Goal: Information Seeking & Learning: Learn about a topic

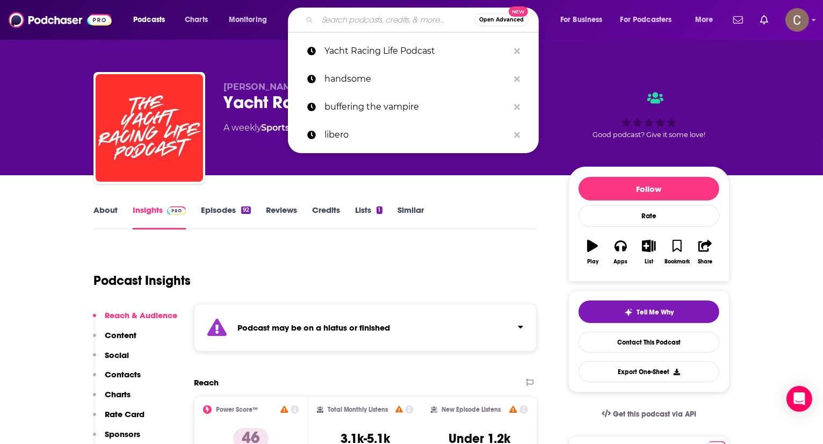
click at [355, 18] on input "Search podcasts, credits, & more..." at bounding box center [395, 19] width 157 height 17
paste input "Rádio Novelo Apresenta"
type input "Rádio Novelo Apresenta"
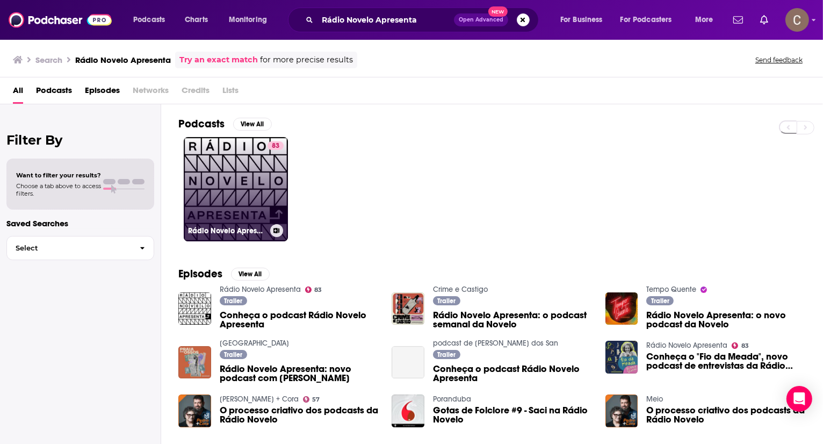
click at [253, 183] on link "83 Rádio Novelo Apresenta" at bounding box center [236, 189] width 104 height 104
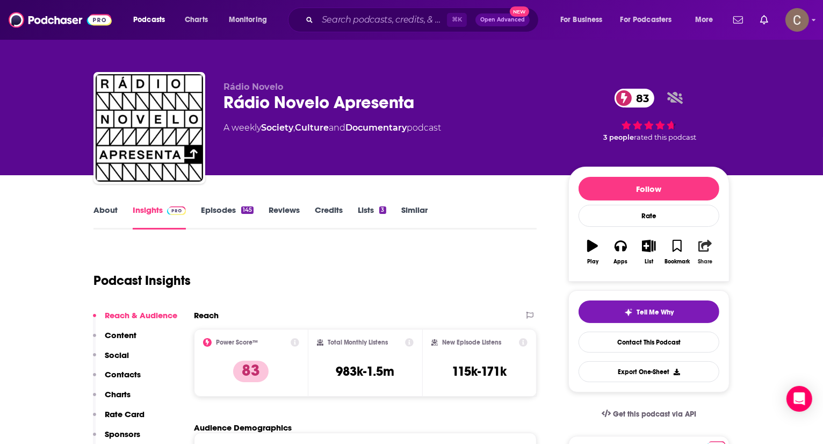
click at [705, 253] on button "Share" at bounding box center [705, 251] width 28 height 39
click at [104, 211] on link "About" at bounding box center [105, 217] width 24 height 25
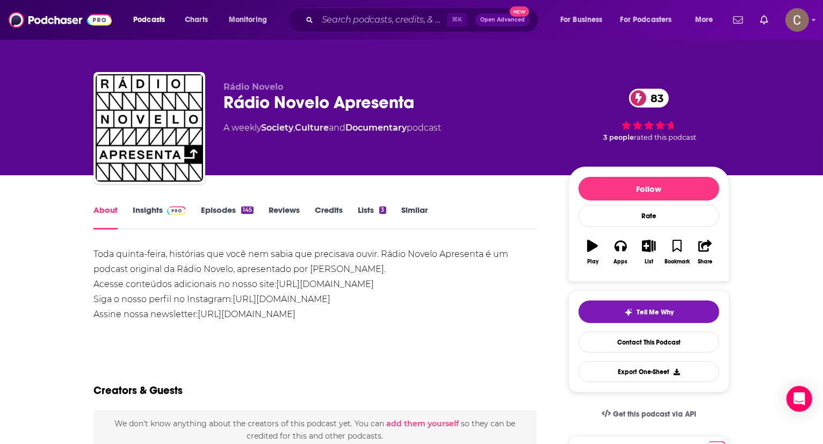
click at [147, 212] on link "Insights" at bounding box center [159, 217] width 53 height 25
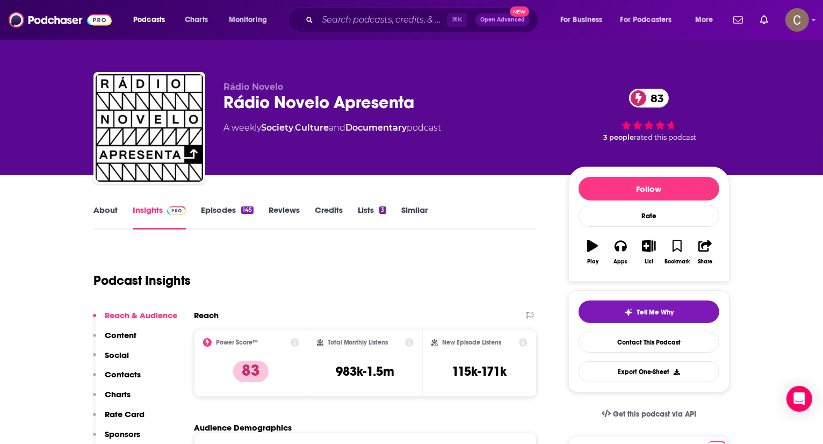
click at [226, 215] on link "Episodes 145" at bounding box center [227, 217] width 53 height 25
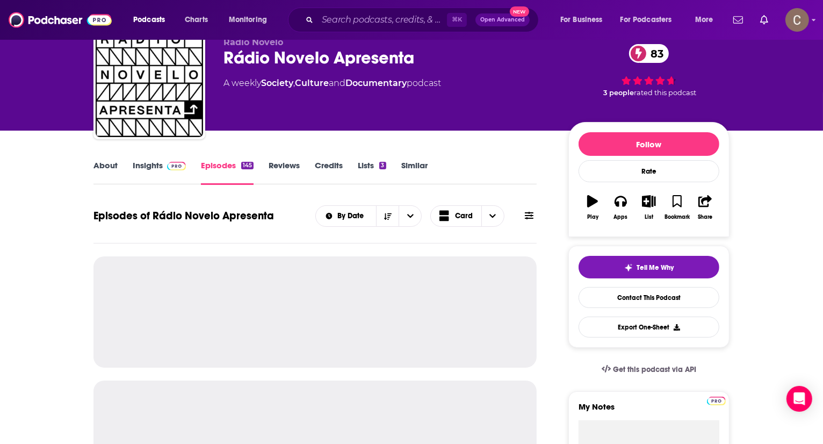
scroll to position [55, 0]
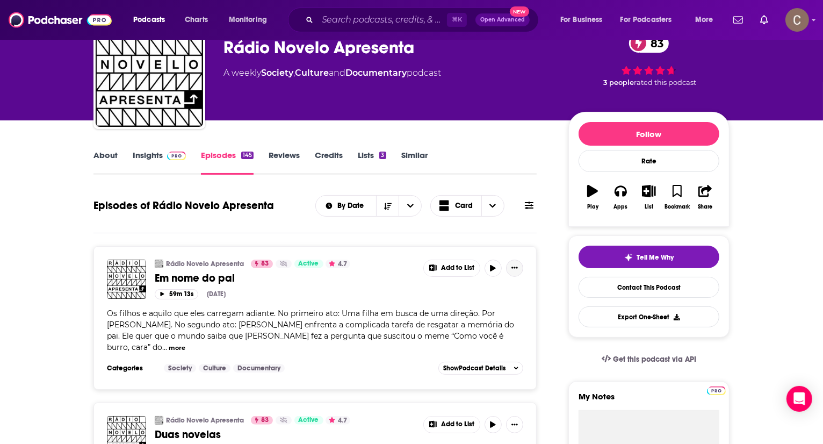
click at [518, 261] on button "Show More Button" at bounding box center [514, 267] width 17 height 17
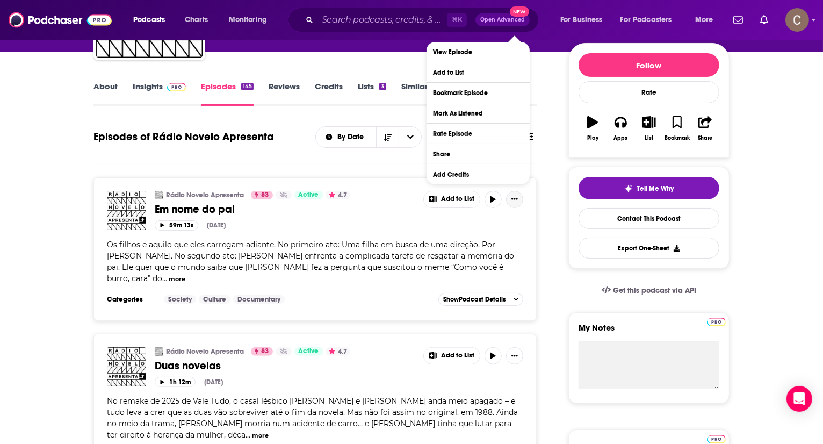
scroll to position [0, 0]
